Goal: Task Accomplishment & Management: Manage account settings

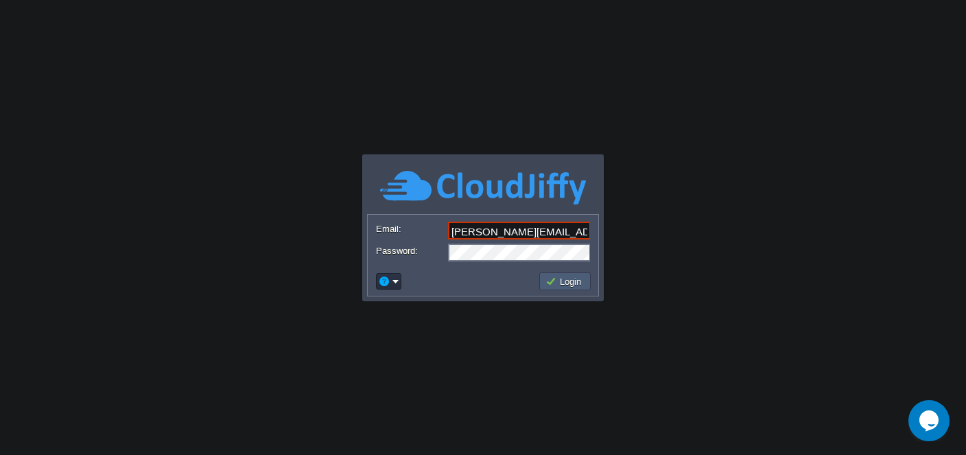
type input "[PERSON_NAME][EMAIL_ADDRESS][DOMAIN_NAME]"
click at [558, 282] on button "Login" at bounding box center [565, 281] width 40 height 12
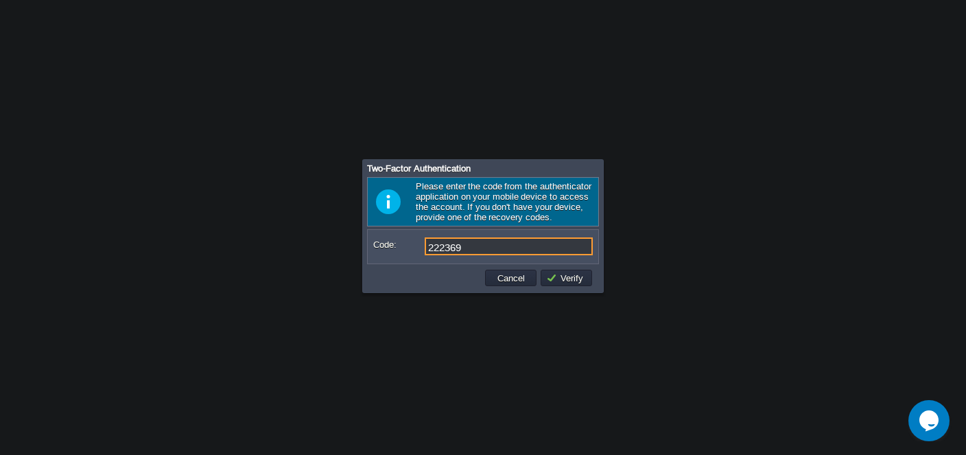
type input "222369"
type input "372056"
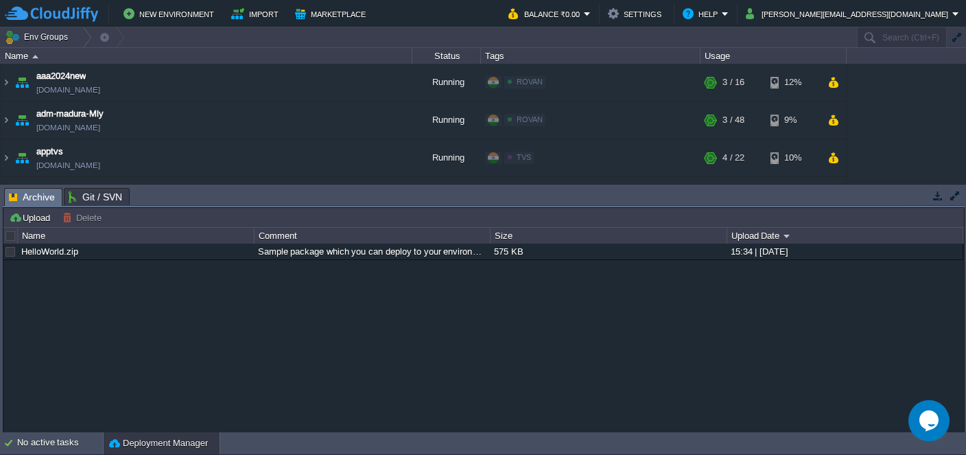
click at [254, 400] on body "New Environment Import Marketplace Bonus ₹0.00 Upgrade Account Balance ₹0.00 Se…" at bounding box center [483, 227] width 966 height 455
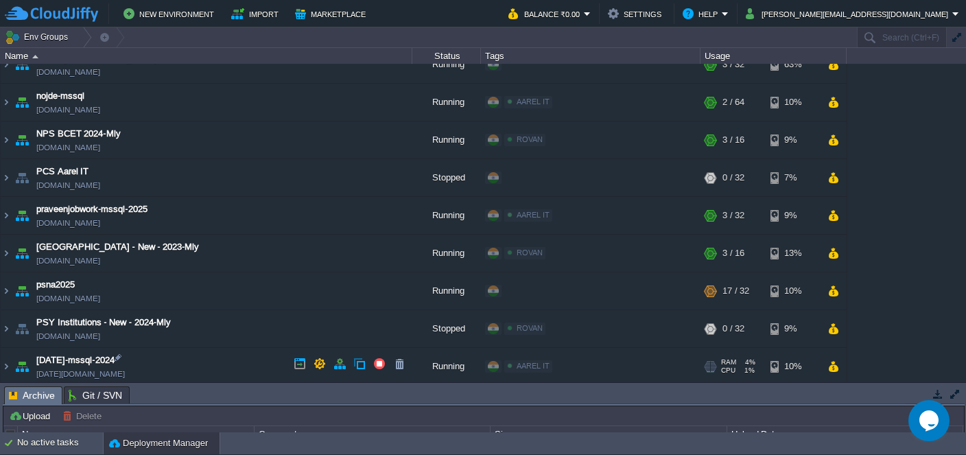
scroll to position [996, 0]
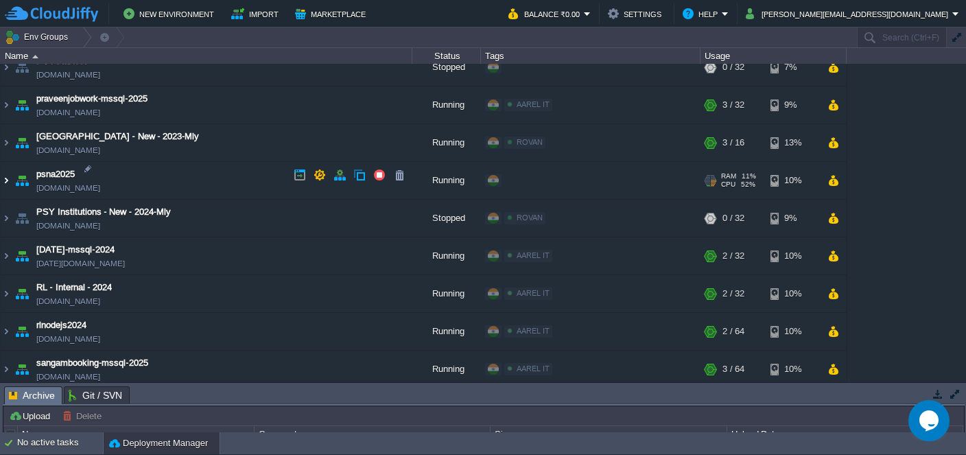
click at [9, 180] on img at bounding box center [6, 180] width 11 height 37
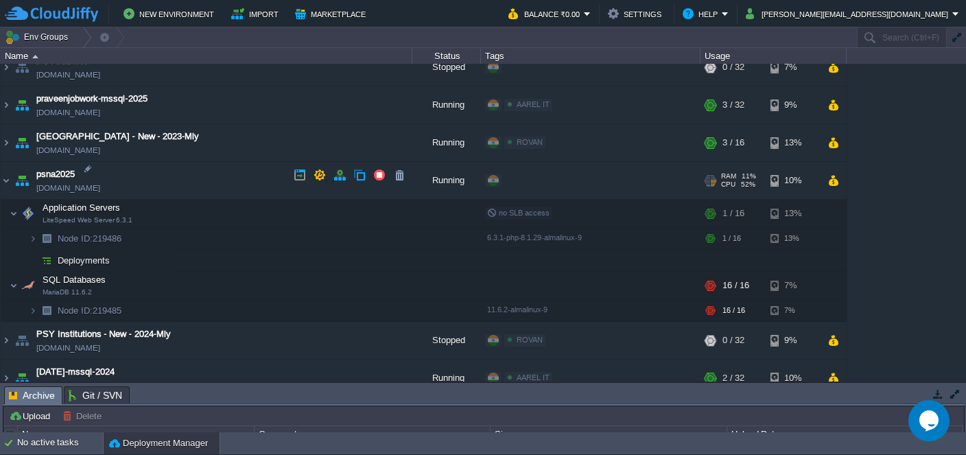
click at [51, 189] on link "[DOMAIN_NAME]" at bounding box center [68, 188] width 64 height 14
click at [5, 178] on img at bounding box center [6, 180] width 11 height 37
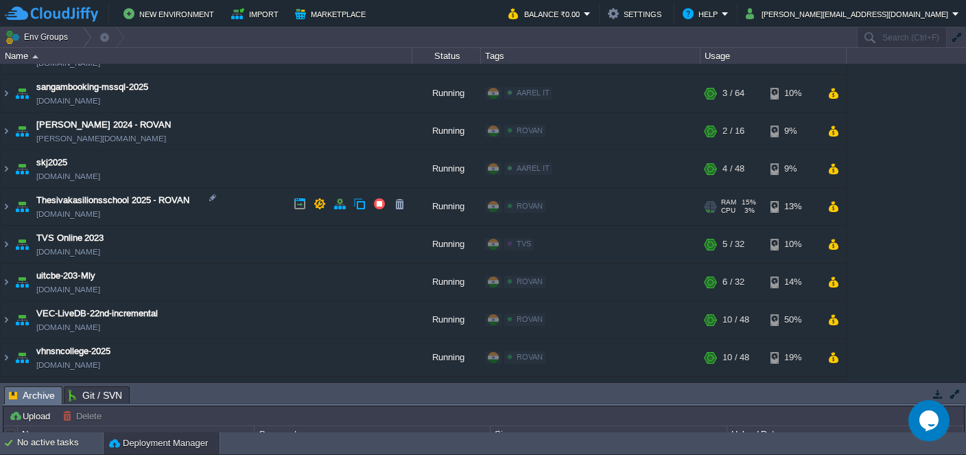
scroll to position [1069, 0]
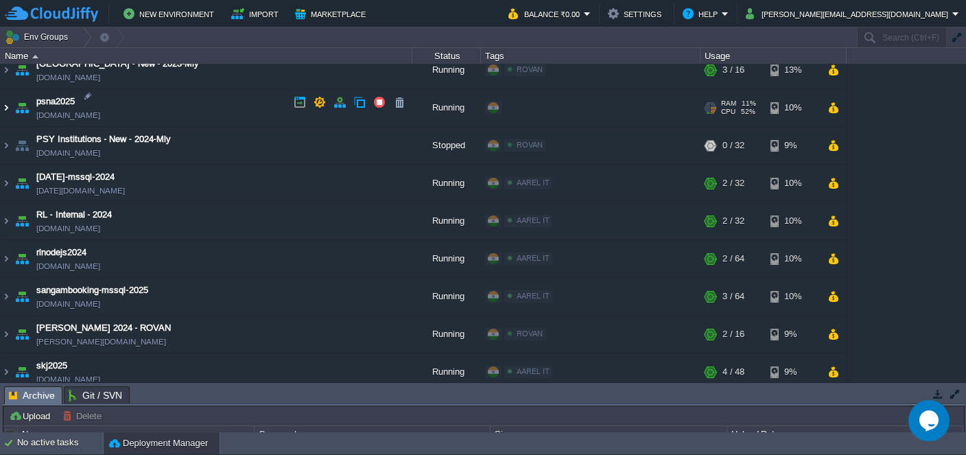
click at [8, 103] on img at bounding box center [6, 107] width 11 height 37
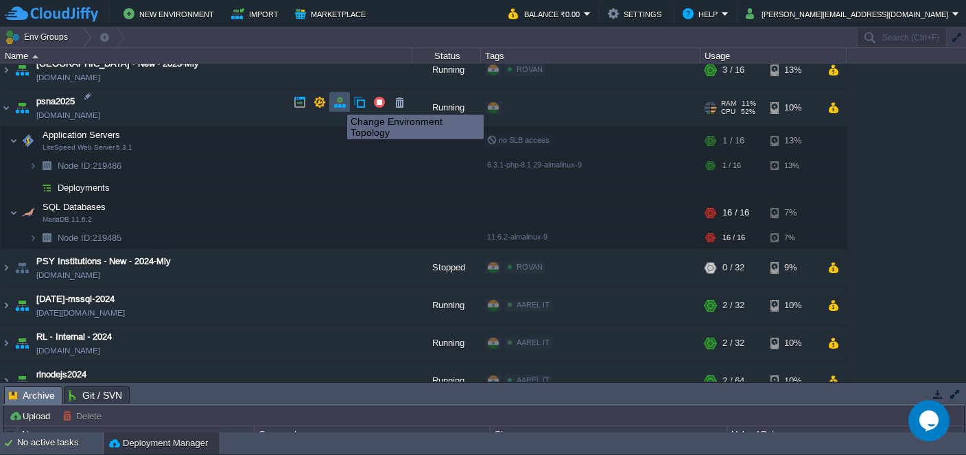
click at [337, 102] on button "button" at bounding box center [339, 102] width 12 height 12
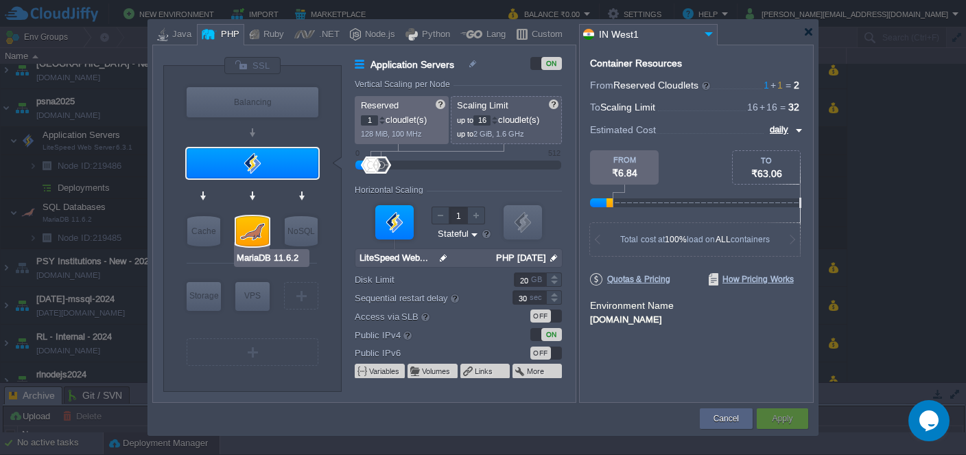
click at [257, 230] on div at bounding box center [252, 231] width 33 height 30
type input "SQL Databases"
type input "MariaDB 11.6.2"
type input "null"
type input "11.6.2-almalin..."
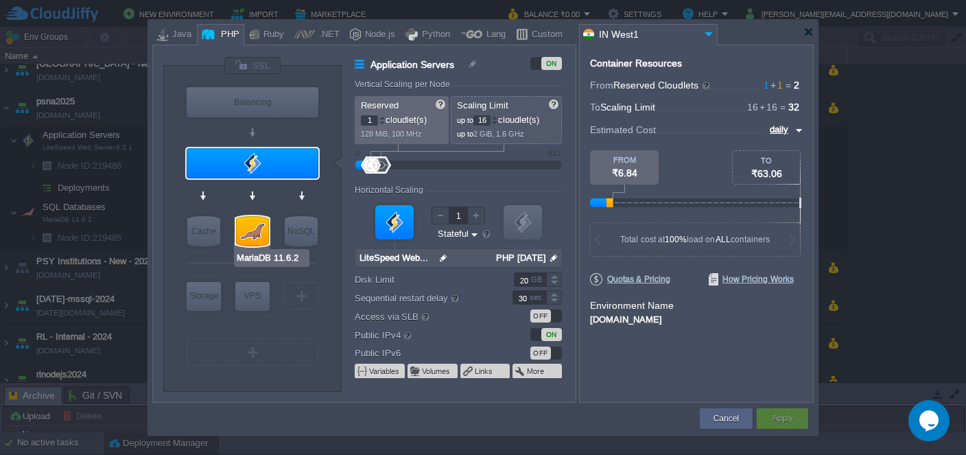
type input "Stateless"
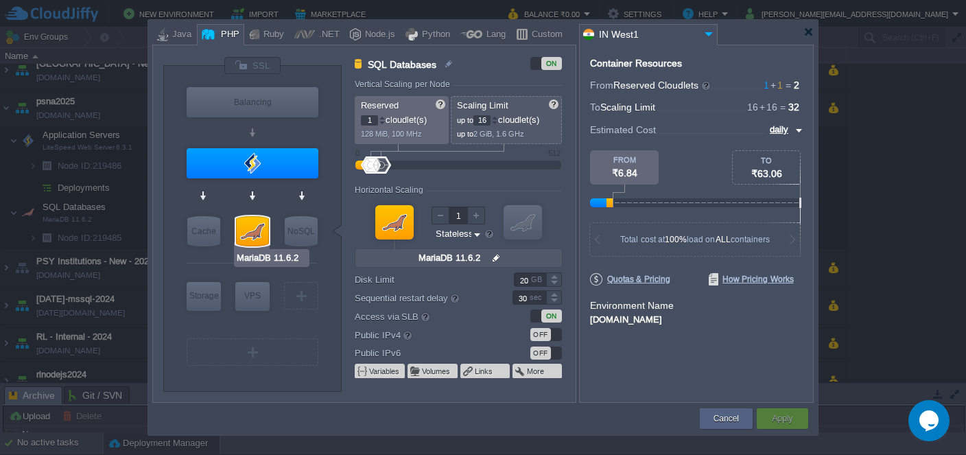
type input "Couchbase CE 7.1.1"
click at [486, 120] on input "16" at bounding box center [481, 120] width 17 height 10
type input "48"
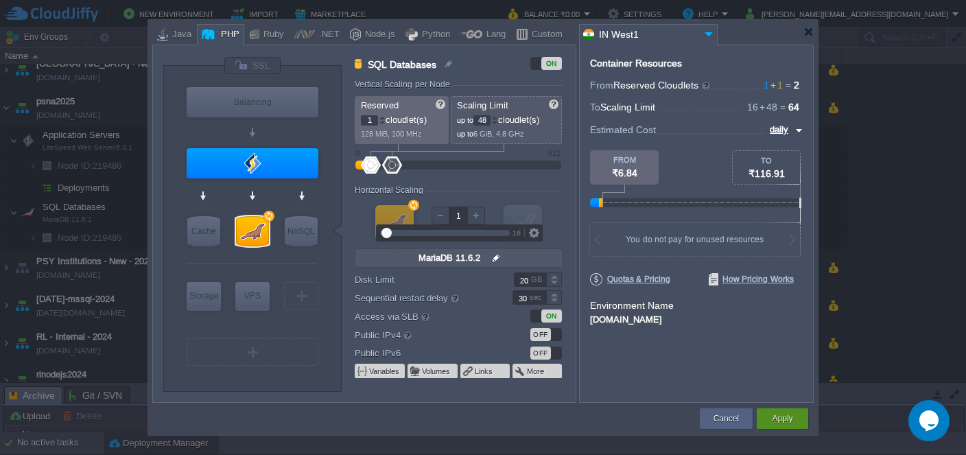
click at [785, 418] on button "Apply" at bounding box center [782, 419] width 21 height 14
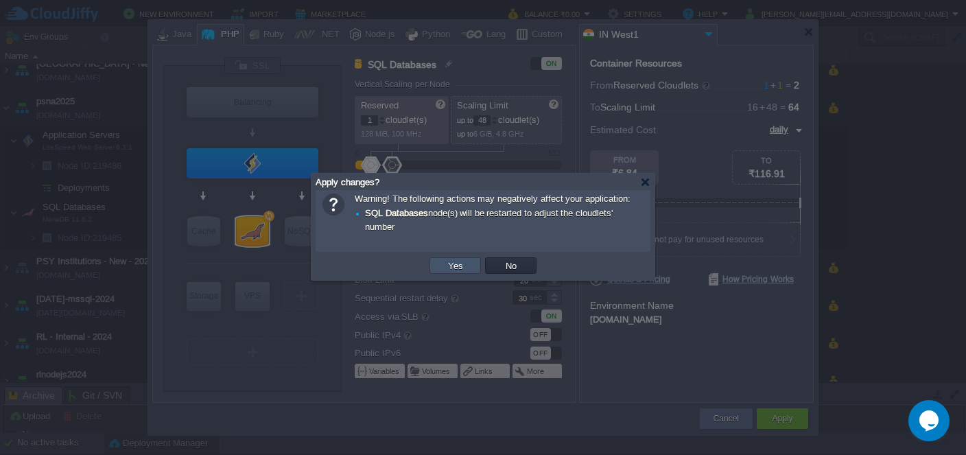
click at [452, 270] on button "Yes" at bounding box center [455, 265] width 23 height 12
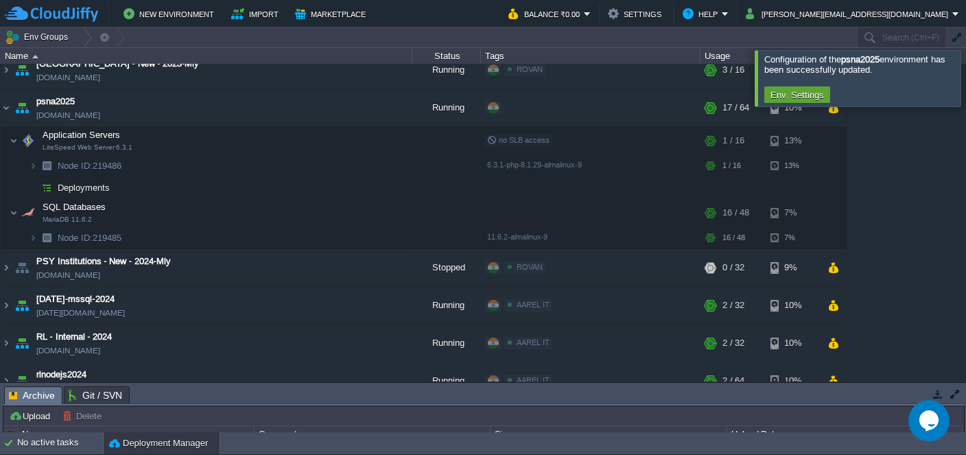
click at [965, 80] on div at bounding box center [982, 78] width 0 height 56
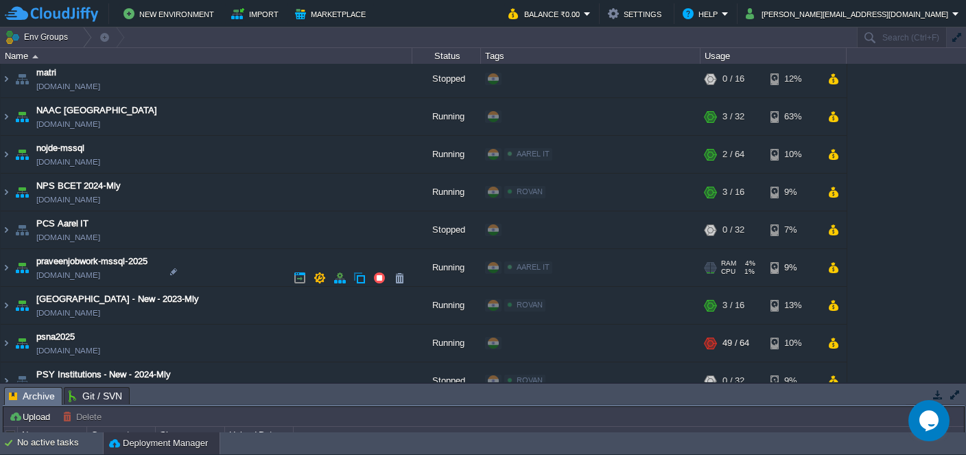
scroll to position [863, 0]
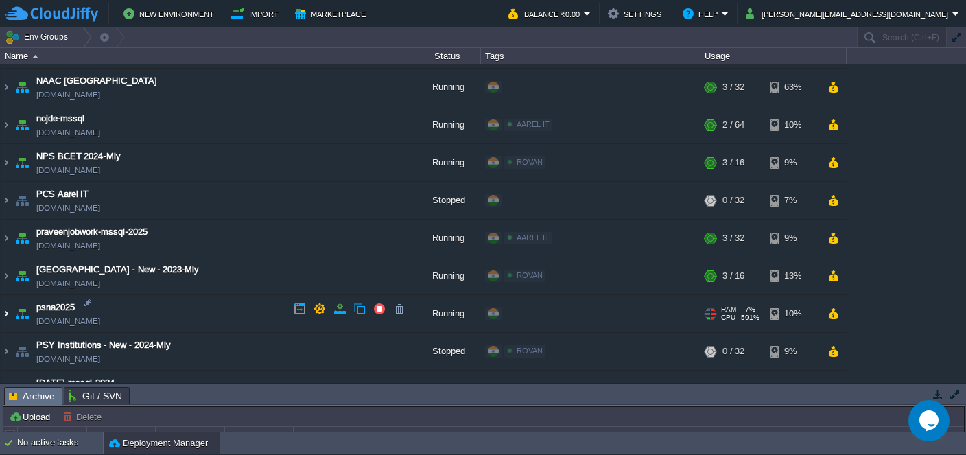
click at [7, 307] on img at bounding box center [6, 313] width 11 height 37
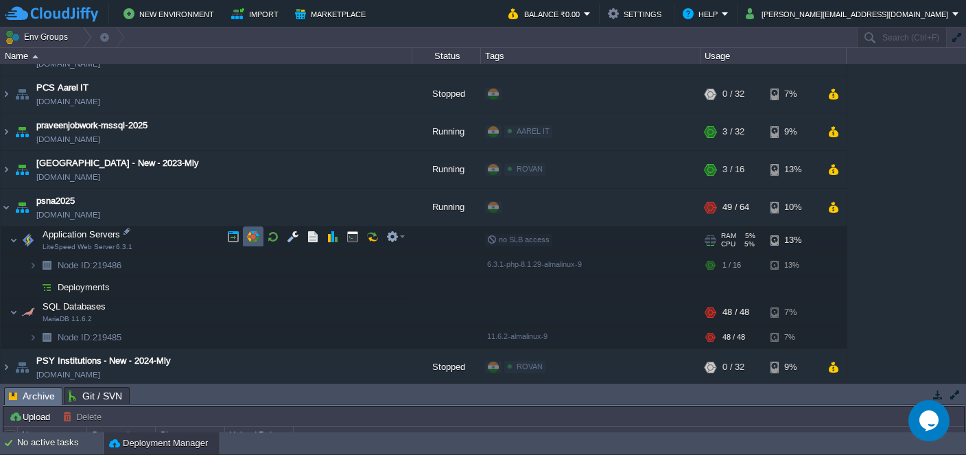
scroll to position [996, 0]
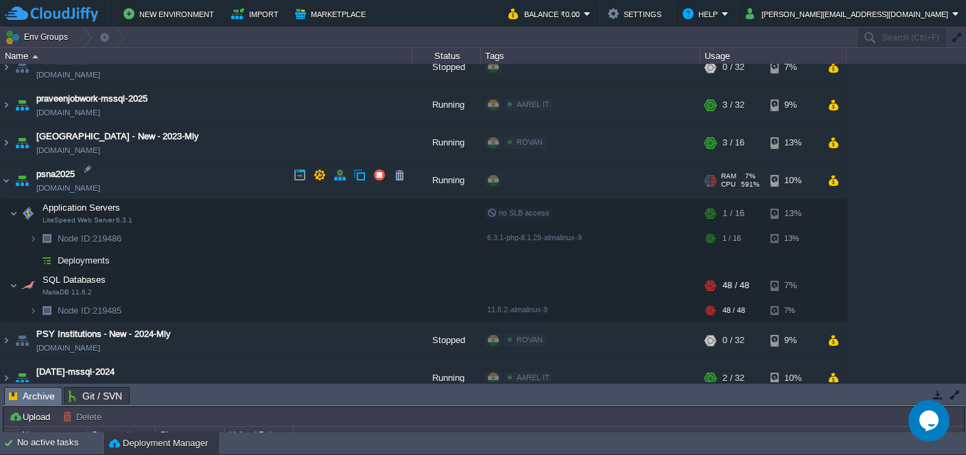
click at [74, 184] on link "[DOMAIN_NAME]" at bounding box center [68, 188] width 64 height 14
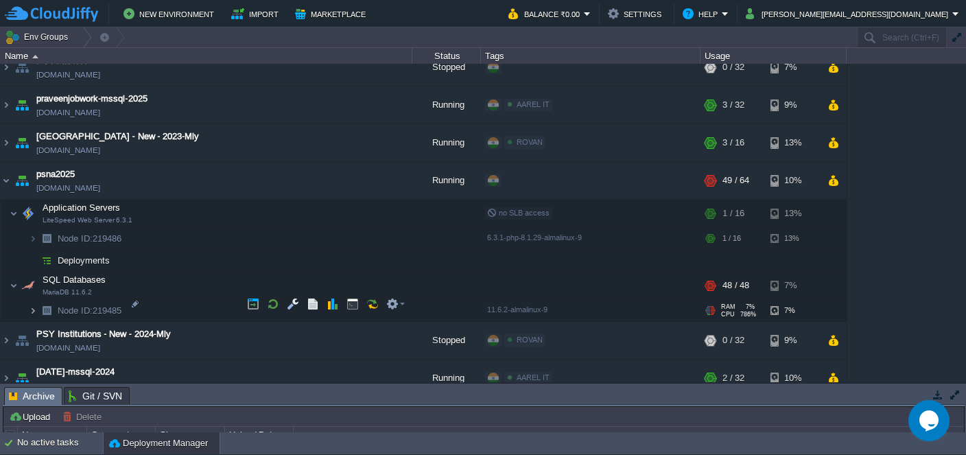
click at [34, 300] on img at bounding box center [33, 310] width 8 height 21
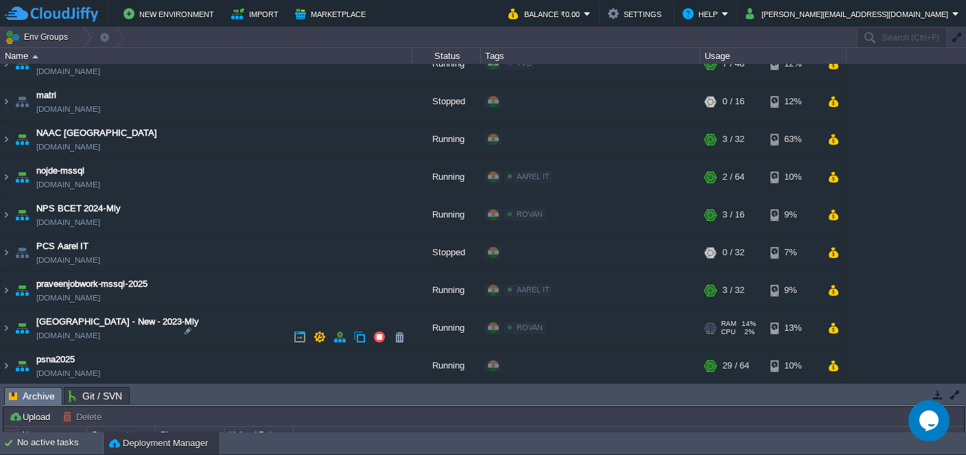
scroll to position [930, 0]
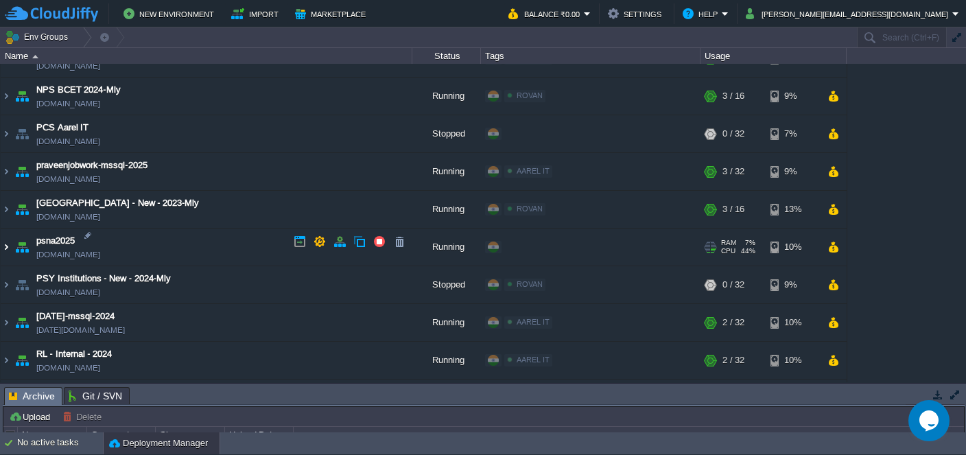
click at [7, 245] on img at bounding box center [6, 246] width 11 height 37
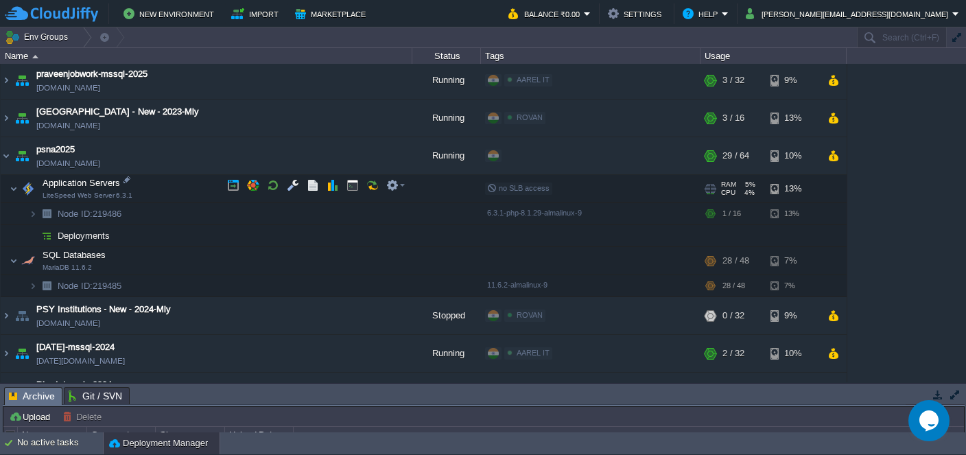
scroll to position [1062, 0]
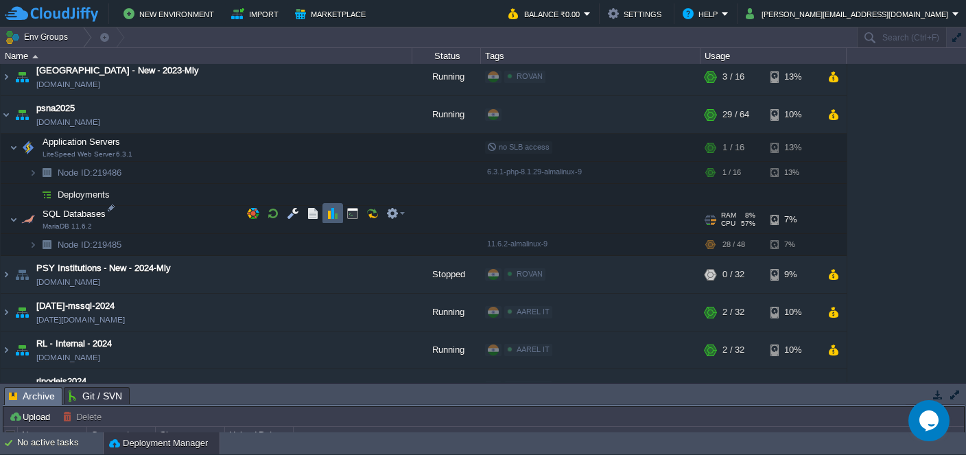
click at [331, 215] on button "button" at bounding box center [333, 213] width 12 height 12
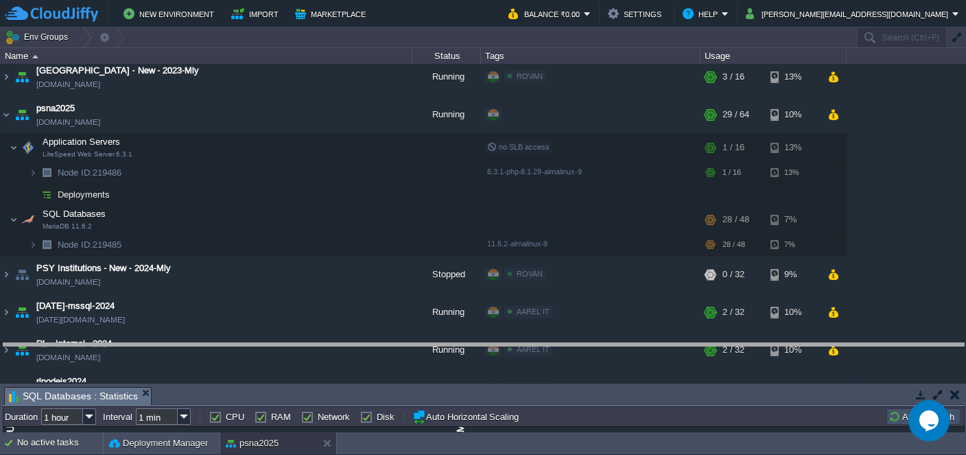
drag, startPoint x: 354, startPoint y: 403, endPoint x: 388, endPoint y: 191, distance: 214.6
click at [388, 191] on body "New Environment Import Marketplace Bonus ₹0.00 Upgrade Account Balance ₹0.00 Se…" at bounding box center [483, 227] width 966 height 455
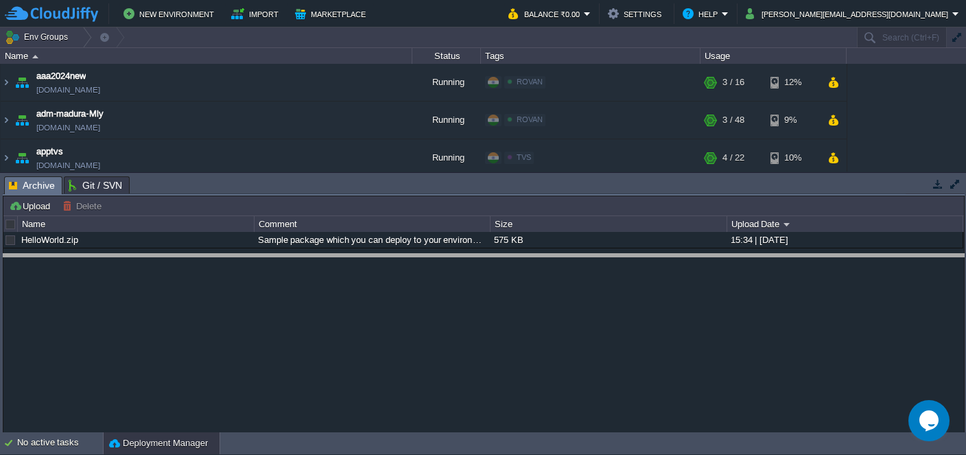
drag, startPoint x: 373, startPoint y: 191, endPoint x: 399, endPoint y: 350, distance: 161.3
click at [399, 348] on body "New Environment Import Marketplace Bonus ₹0.00 Upgrade Account Balance ₹0.00 Se…" at bounding box center [483, 227] width 966 height 455
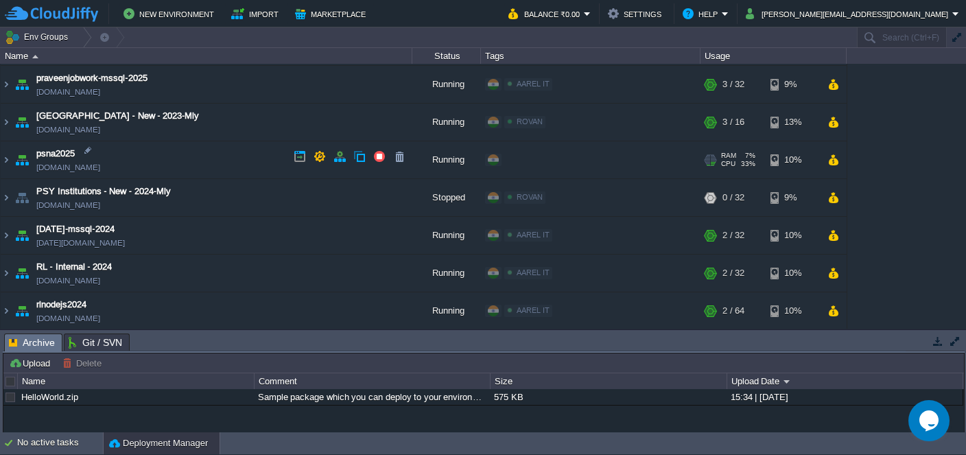
scroll to position [996, 0]
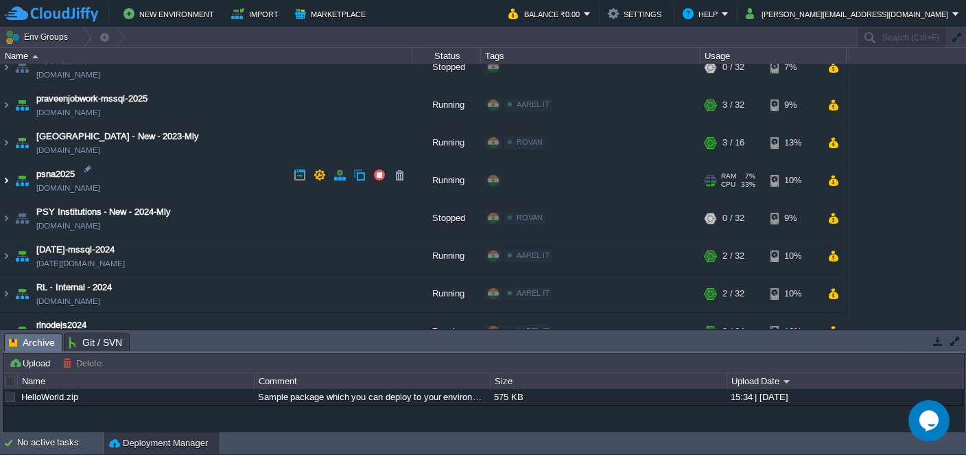
click at [3, 179] on img at bounding box center [6, 180] width 11 height 37
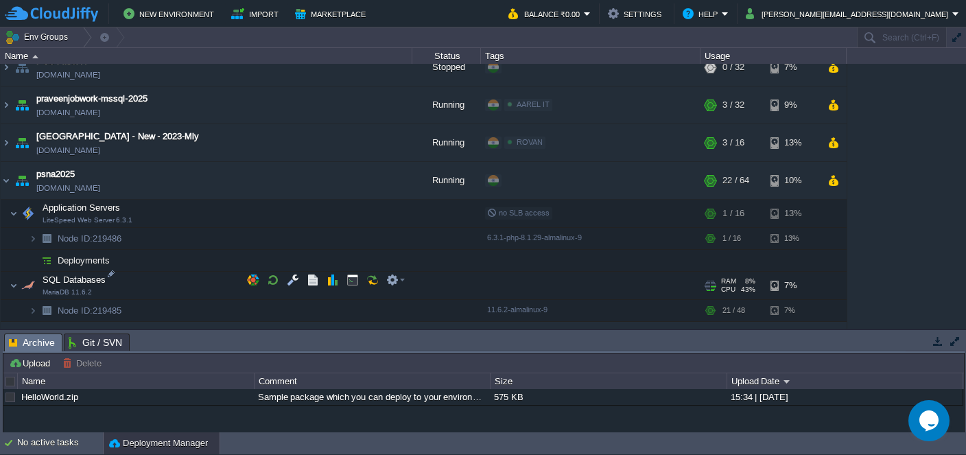
scroll to position [1062, 0]
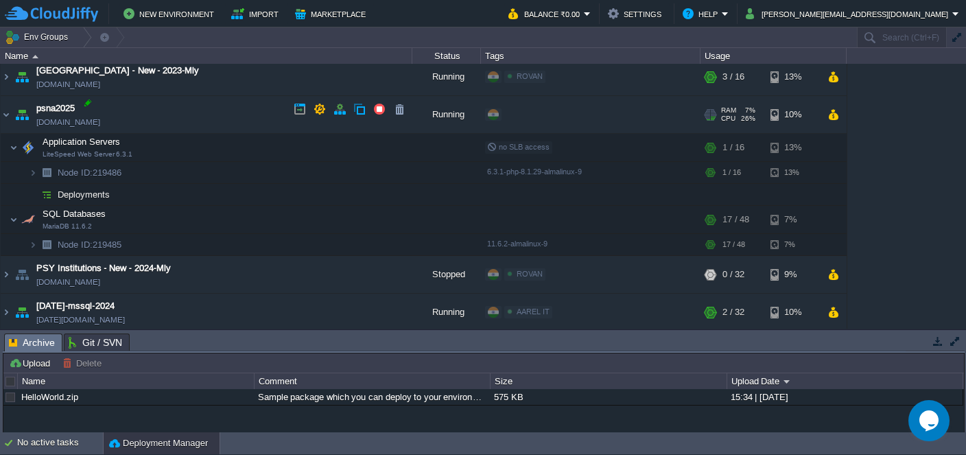
click at [88, 105] on div at bounding box center [88, 103] width 12 height 12
click at [76, 37] on div at bounding box center [82, 37] width 19 height 20
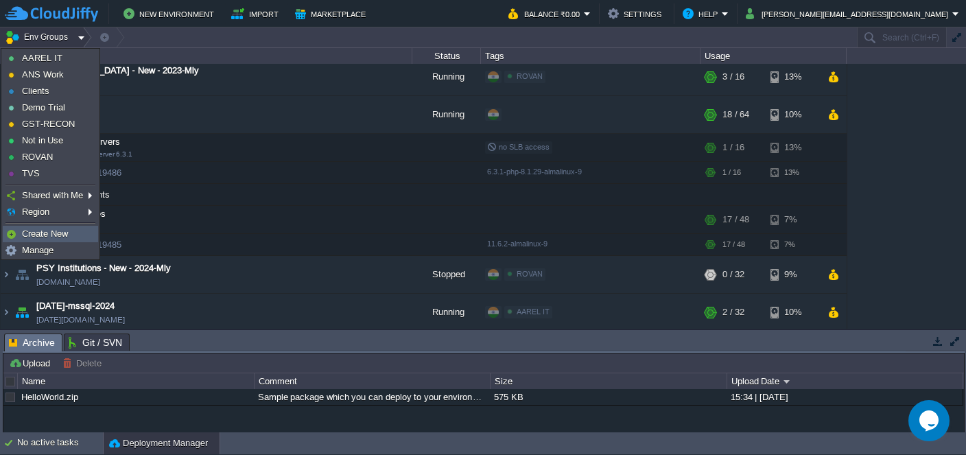
click at [71, 230] on link "Create New" at bounding box center [50, 233] width 94 height 15
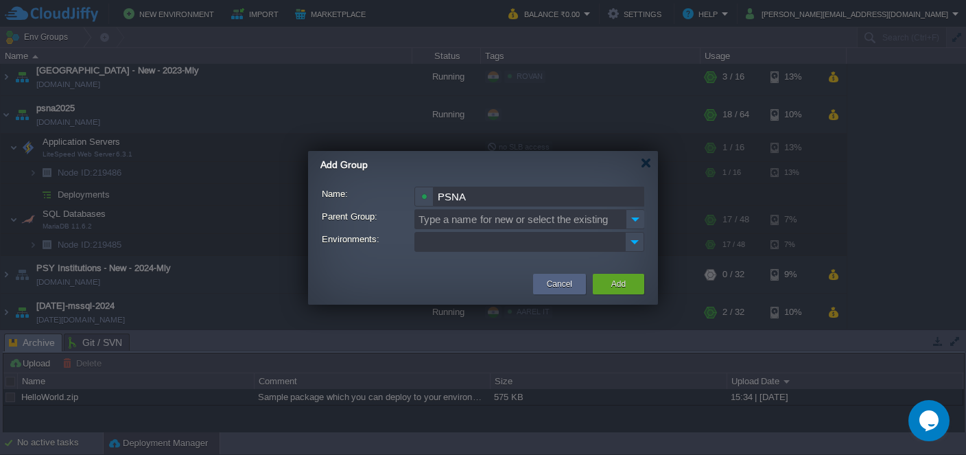
type input "PSNA"
click at [642, 222] on img at bounding box center [635, 219] width 19 height 20
type input "Type a name for new or select the existing"
click at [603, 250] on ul at bounding box center [520, 242] width 209 height 19
type input "psn"
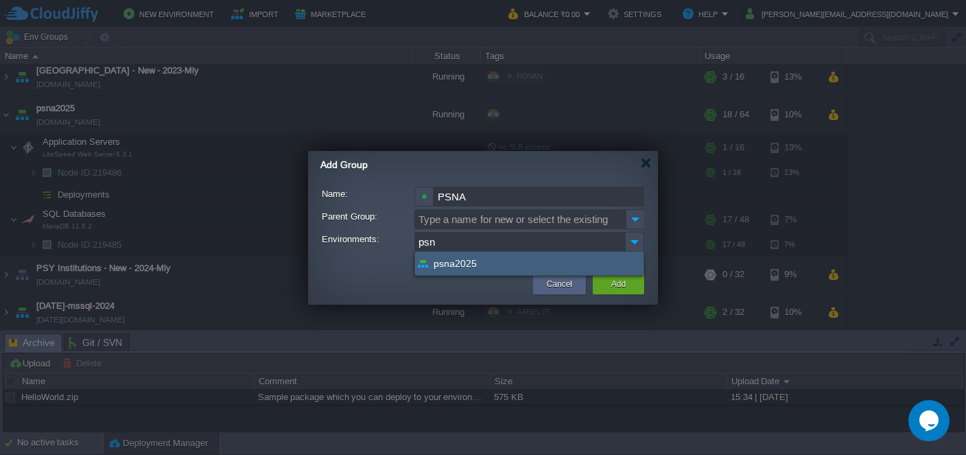
click at [510, 265] on div "psna2025" at bounding box center [529, 263] width 228 height 23
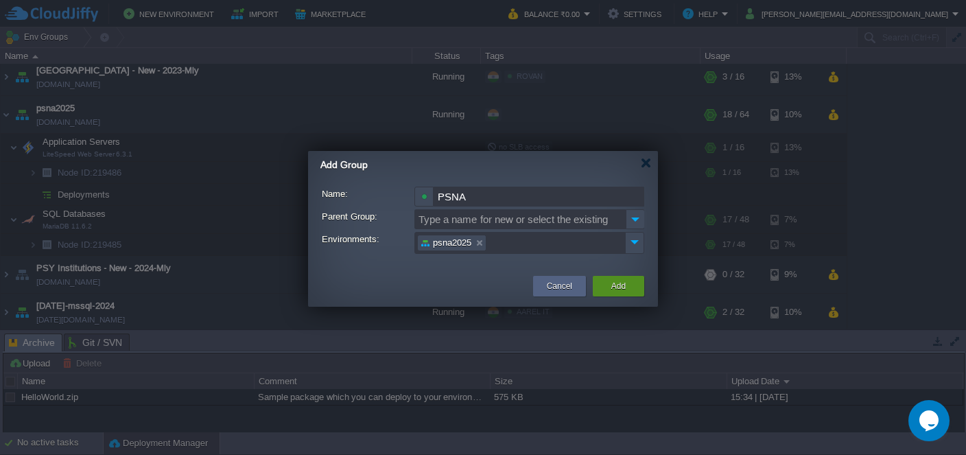
click at [621, 287] on button "Add" at bounding box center [618, 286] width 14 height 14
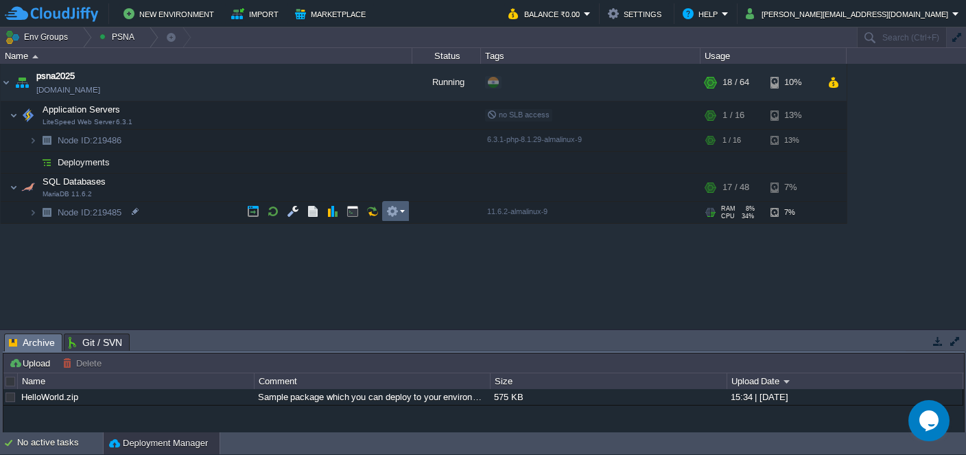
scroll to position [0, 0]
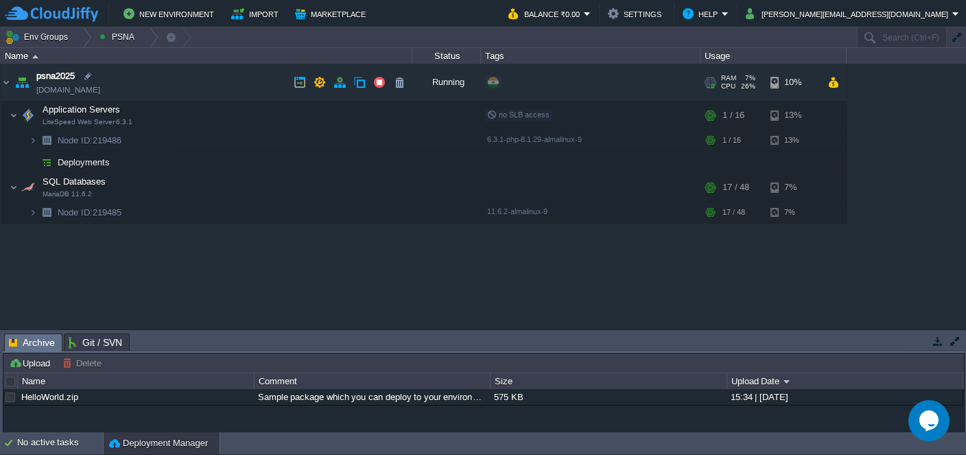
click at [93, 93] on link "[DOMAIN_NAME]" at bounding box center [68, 90] width 64 height 14
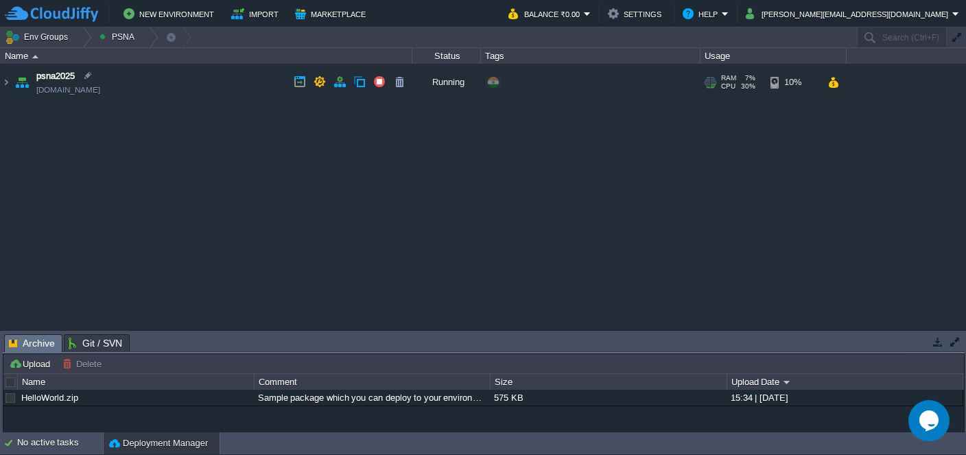
click at [12, 86] on img at bounding box center [21, 82] width 19 height 37
click at [9, 84] on img at bounding box center [6, 82] width 11 height 37
